Goal: Transaction & Acquisition: Purchase product/service

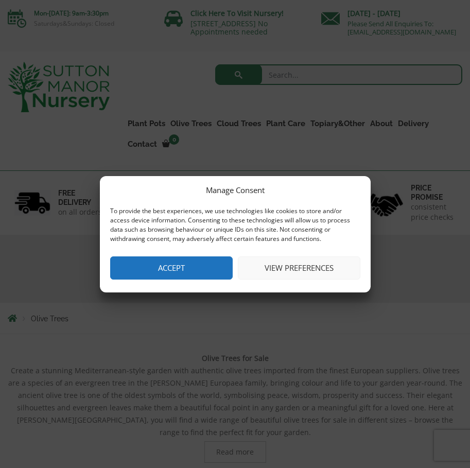
click at [201, 263] on button "Accept" at bounding box center [171, 267] width 123 height 23
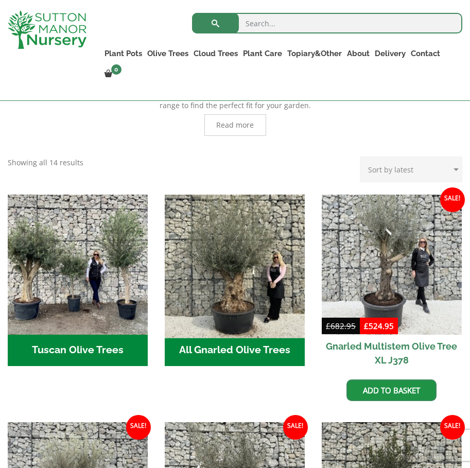
scroll to position [309, 0]
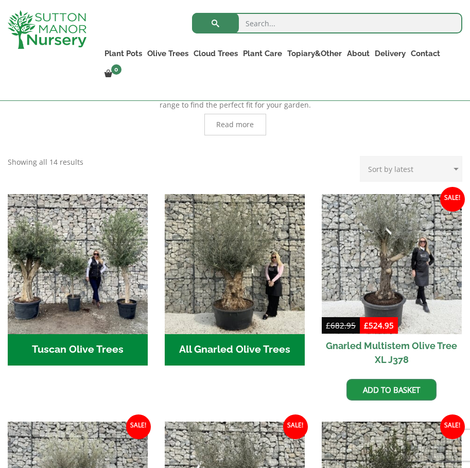
click at [448, 163] on select "Sort by popularity Sort by latest Sort by price: low to high Sort by price: hig…" at bounding box center [411, 169] width 102 height 26
select select "price"
click at [362, 156] on select "Sort by popularity Sort by latest Sort by price: low to high Sort by price: hig…" at bounding box center [411, 169] width 102 height 26
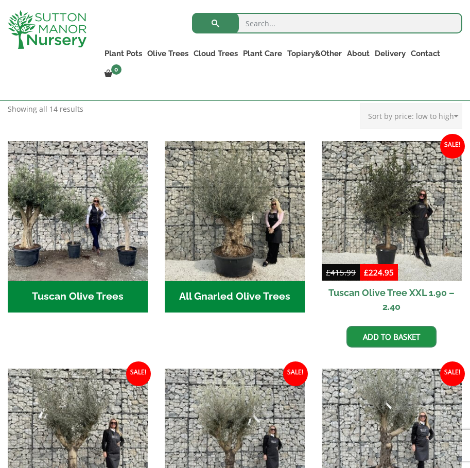
scroll to position [360, 0]
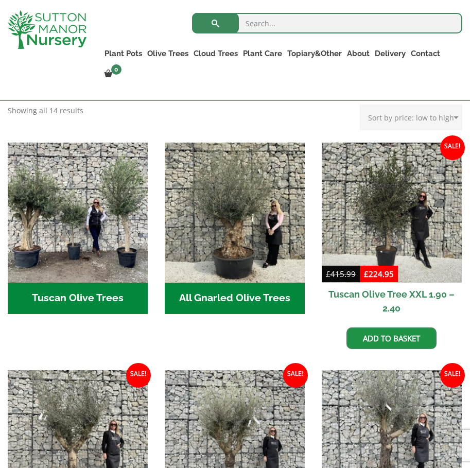
click at [248, 295] on h2 "All Gnarled Olive Trees (185)" at bounding box center [235, 299] width 140 height 32
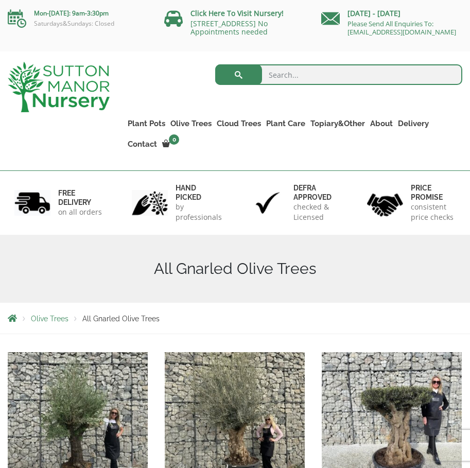
click at [60, 323] on span "Olive Trees" at bounding box center [50, 318] width 38 height 8
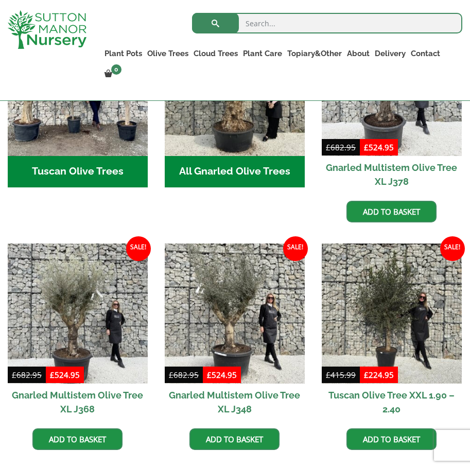
scroll to position [566, 0]
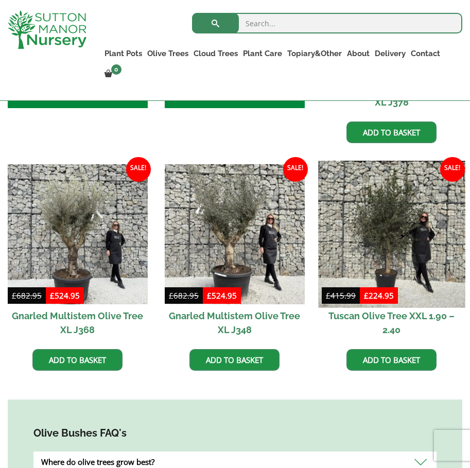
click at [384, 237] on img at bounding box center [391, 234] width 147 height 147
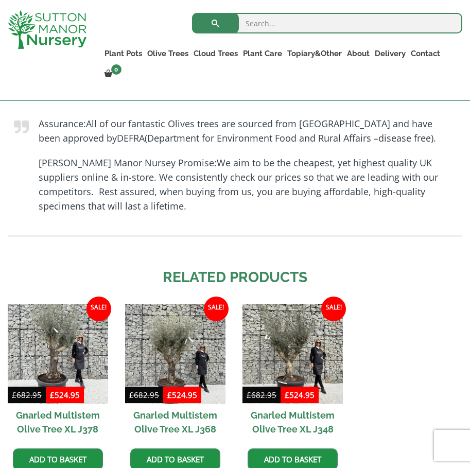
scroll to position [772, 0]
